Goal: Information Seeking & Learning: Check status

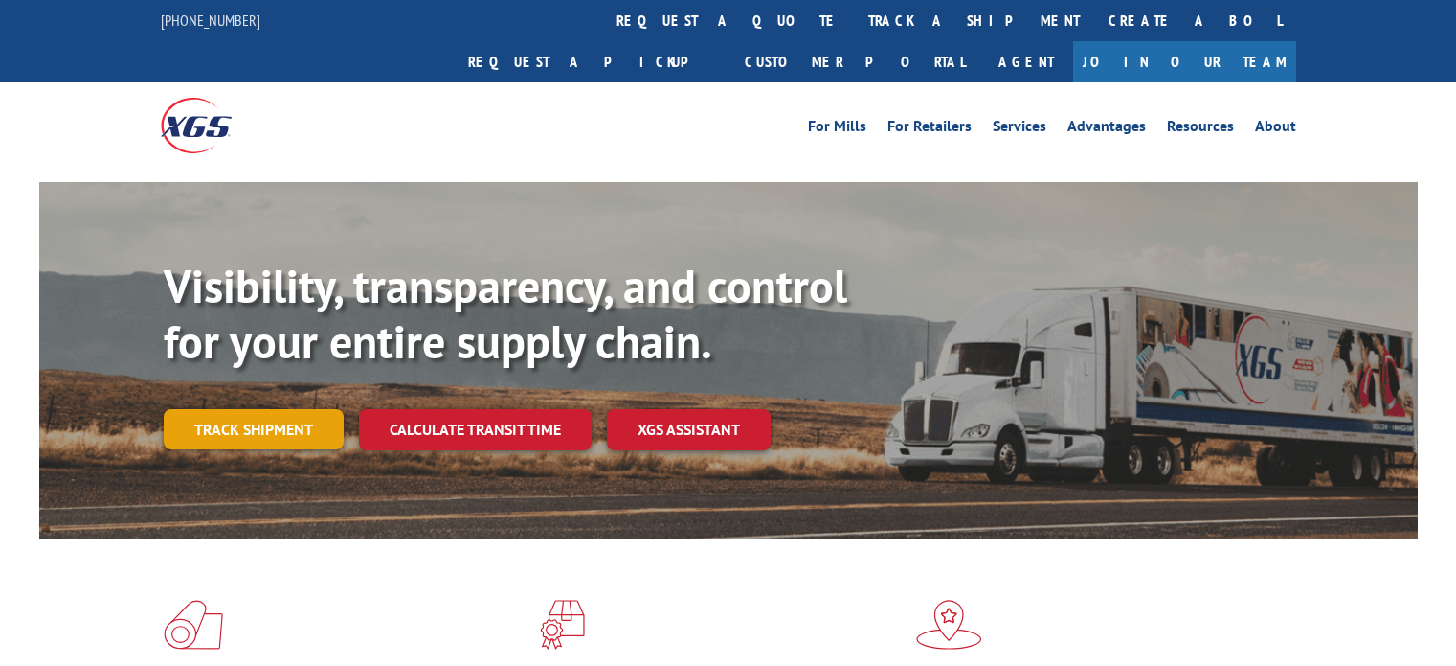
drag, startPoint x: 0, startPoint y: 0, endPoint x: 265, endPoint y: 390, distance: 471.4
click at [265, 409] on link "Track shipment" at bounding box center [254, 429] width 180 height 40
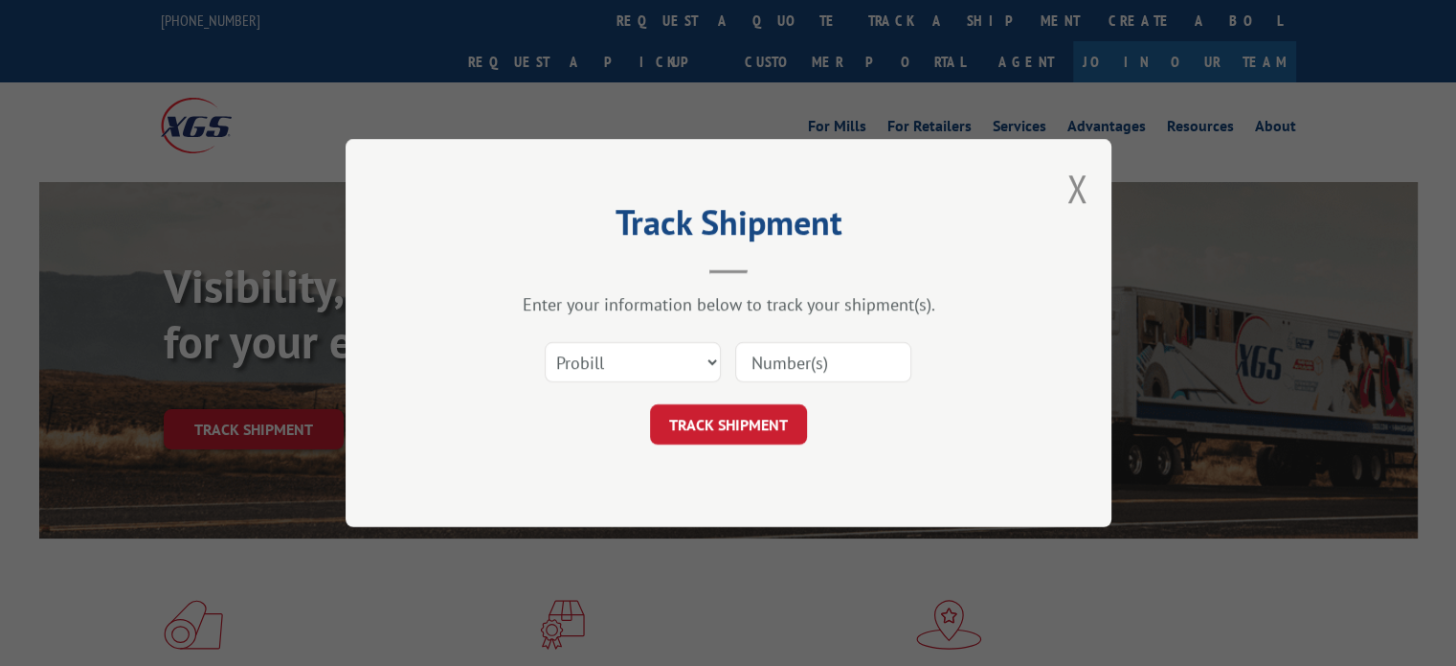
click at [959, 369] on div "Select category... Probill BOL PO" at bounding box center [728, 361] width 575 height 63
click at [860, 366] on input at bounding box center [823, 362] width 176 height 40
paste input "17695099"
type input "17695099"
click at [693, 428] on button "TRACK SHIPMENT" at bounding box center [728, 424] width 157 height 40
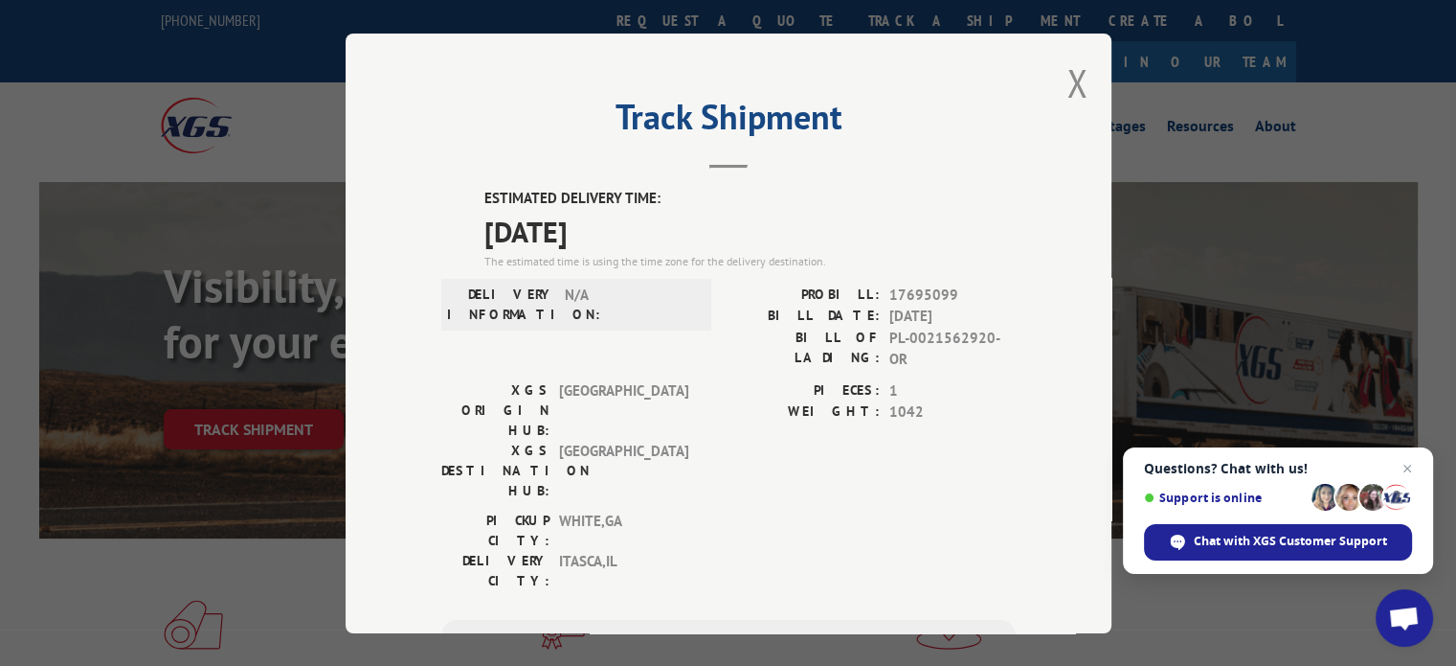
click at [931, 301] on span "17695099" at bounding box center [953, 294] width 126 height 22
copy span "17695099"
